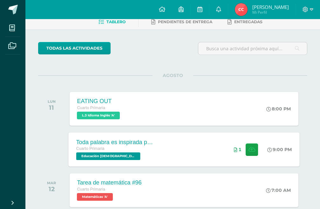
scroll to position [95, 0]
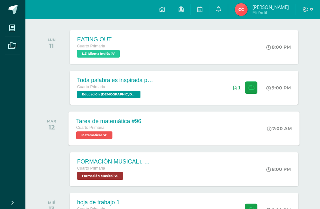
click at [160, 127] on div "Tarea de matemática #96 Cuarto Primaria Matemáticas 'A' 7:00 AM Tarea de matemá…" at bounding box center [183, 128] width 231 height 34
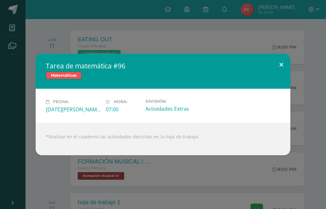
click at [276, 66] on button at bounding box center [281, 65] width 18 height 22
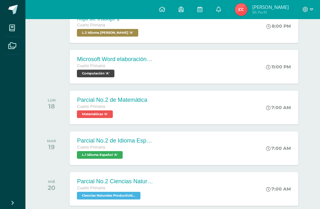
scroll to position [413, 0]
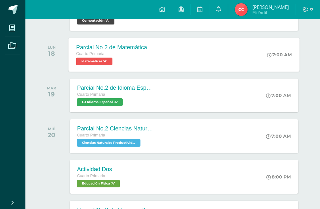
click at [159, 61] on div "Parcial No.2 de Matemática Cuarto Primaria Matemáticas 'A' 7:00 AM Parcial No.2…" at bounding box center [183, 55] width 231 height 34
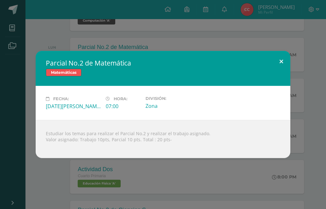
click at [287, 59] on button at bounding box center [281, 62] width 18 height 22
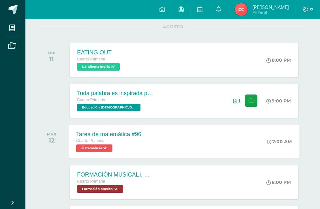
scroll to position [95, 0]
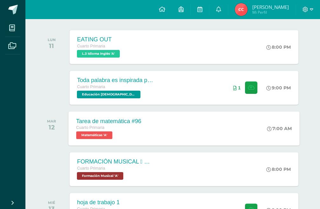
click at [80, 129] on span "Cuarto Primaria" at bounding box center [90, 127] width 28 height 4
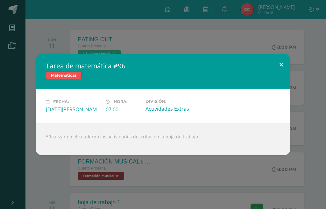
click at [277, 63] on button at bounding box center [281, 65] width 18 height 22
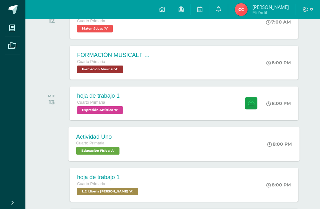
scroll to position [191, 0]
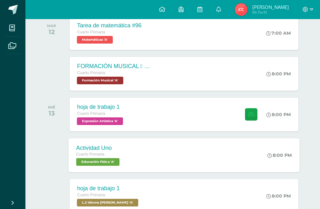
click at [100, 107] on div "hoja de trabajo 1" at bounding box center [101, 107] width 48 height 7
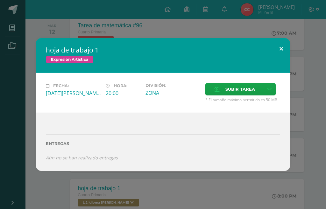
click at [283, 47] on button at bounding box center [281, 49] width 18 height 22
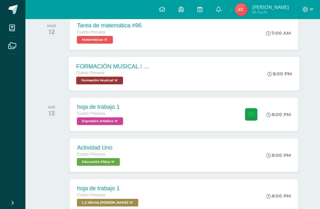
click at [173, 72] on div "FORMACIÓN MUSICAL  EJERCICIO RITMICO Cuarto Primaria Formación Musical 'A' 8:0…" at bounding box center [183, 74] width 231 height 34
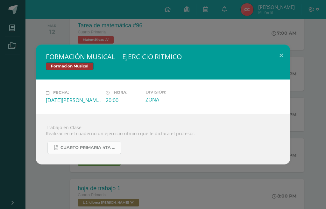
click at [81, 145] on span "CUARTO PRIMARIA 4TA UNIDAD.pdf" at bounding box center [88, 147] width 57 height 5
click at [278, 58] on button at bounding box center [281, 56] width 18 height 22
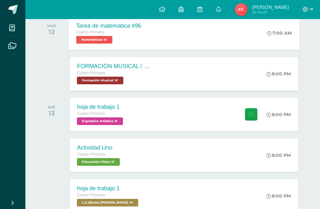
click at [147, 29] on div "Tarea de matemática #96 Cuarto Primaria Matemáticas 'A'" at bounding box center [108, 33] width 80 height 34
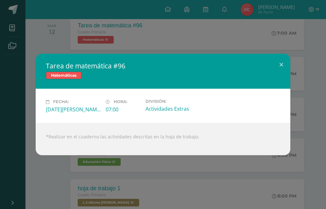
drag, startPoint x: 147, startPoint y: 110, endPoint x: 220, endPoint y: 113, distance: 73.2
click at [220, 113] on div "Fecha: Martes 12 de Agosto Hora: 07:00 División: Actividades Extras" at bounding box center [162, 106] width 239 height 14
click at [213, 115] on div "Fecha: Martes 12 de Agosto Hora: 07:00 División: Actividades Extras" at bounding box center [163, 106] width 254 height 34
click at [286, 62] on button at bounding box center [281, 65] width 18 height 22
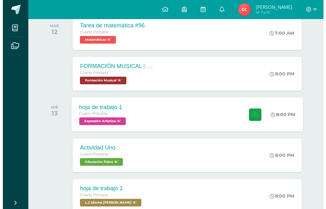
scroll to position [0, 0]
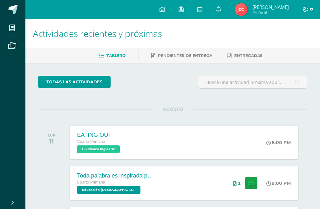
click at [311, 11] on icon at bounding box center [311, 10] width 3 height 6
click at [263, 39] on link "Cerrar sesión" at bounding box center [288, 43] width 50 height 9
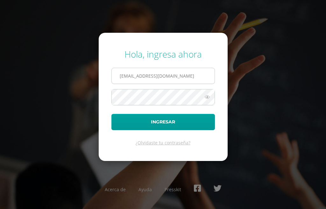
click at [171, 79] on input "[EMAIL_ADDRESS][DOMAIN_NAME]" at bounding box center [163, 76] width 103 height 16
type input "[EMAIL_ADDRESS][DOMAIN_NAME]"
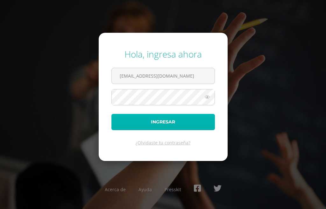
click at [161, 124] on button "Ingresar" at bounding box center [162, 122] width 103 height 16
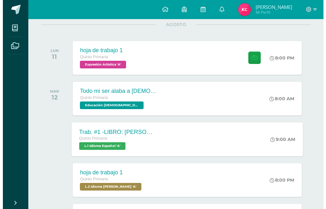
scroll to position [95, 0]
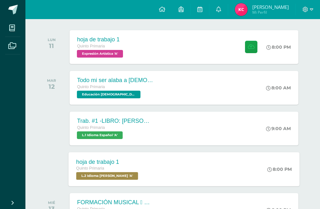
drag, startPoint x: 205, startPoint y: 157, endPoint x: 213, endPoint y: 159, distance: 8.4
click at [213, 159] on div "hoja de trabajo 1 Quinto Primaria L.2 Idioma Maya Kaqchikel 'A' 8:00 PM hoja de…" at bounding box center [183, 169] width 231 height 34
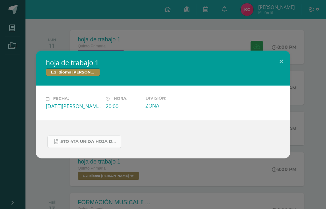
click at [94, 140] on span "5to 4ta unida hoja de trabajo kaqchikel.pdf" at bounding box center [88, 141] width 57 height 5
